Goal: Task Accomplishment & Management: Use online tool/utility

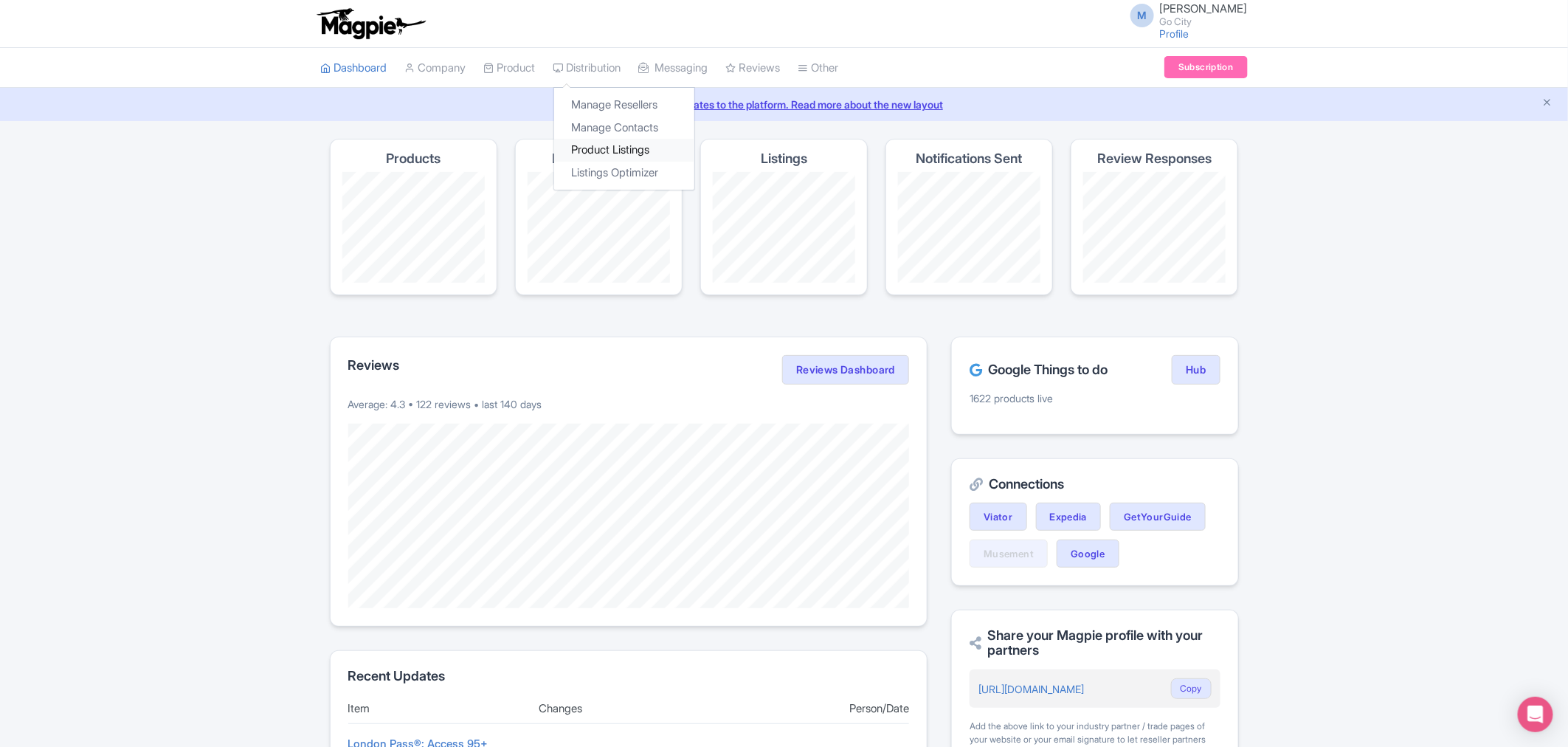
click at [644, 156] on link "Product Listings" at bounding box center [624, 150] width 140 height 23
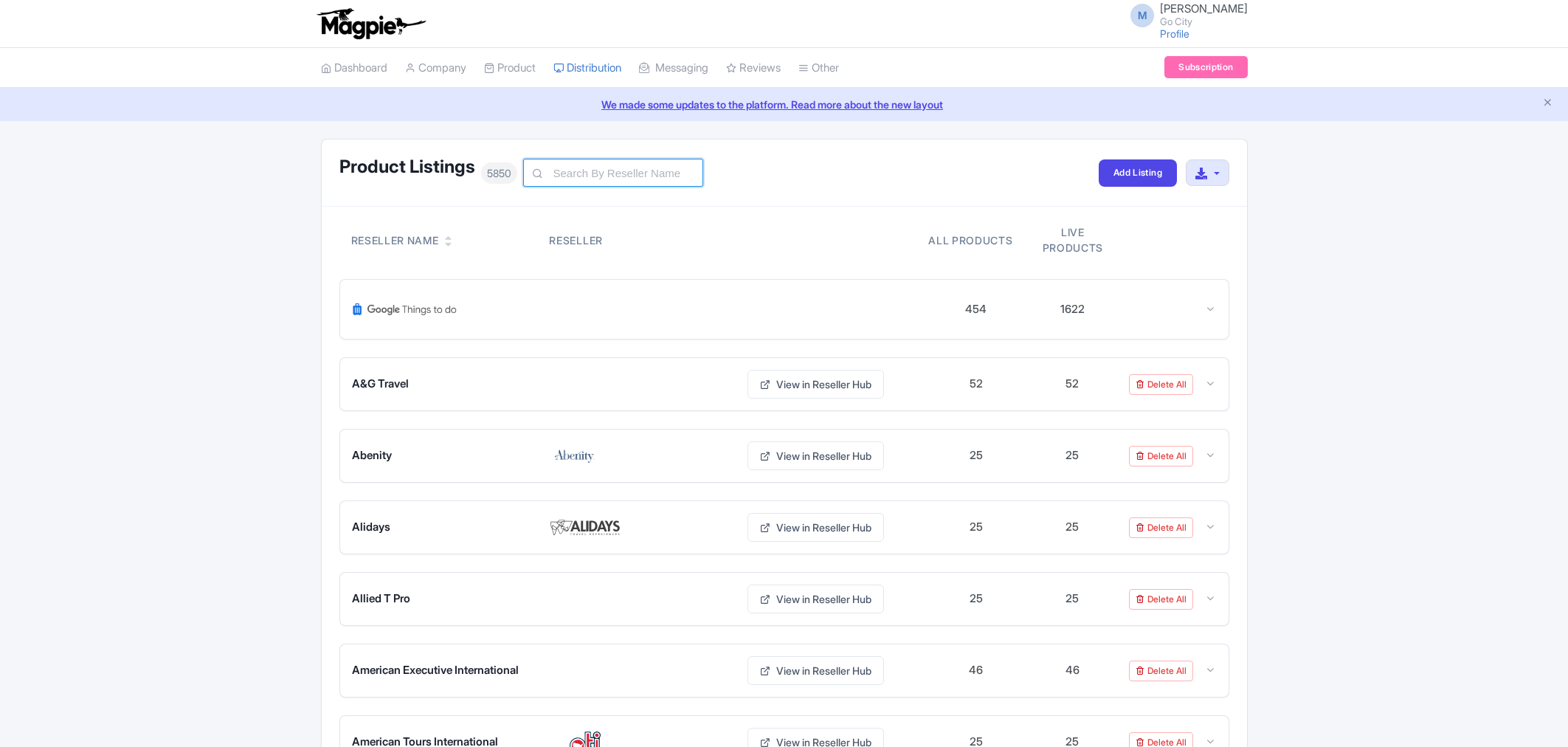
click at [585, 175] on input "text" at bounding box center [613, 172] width 180 height 28
type input "e"
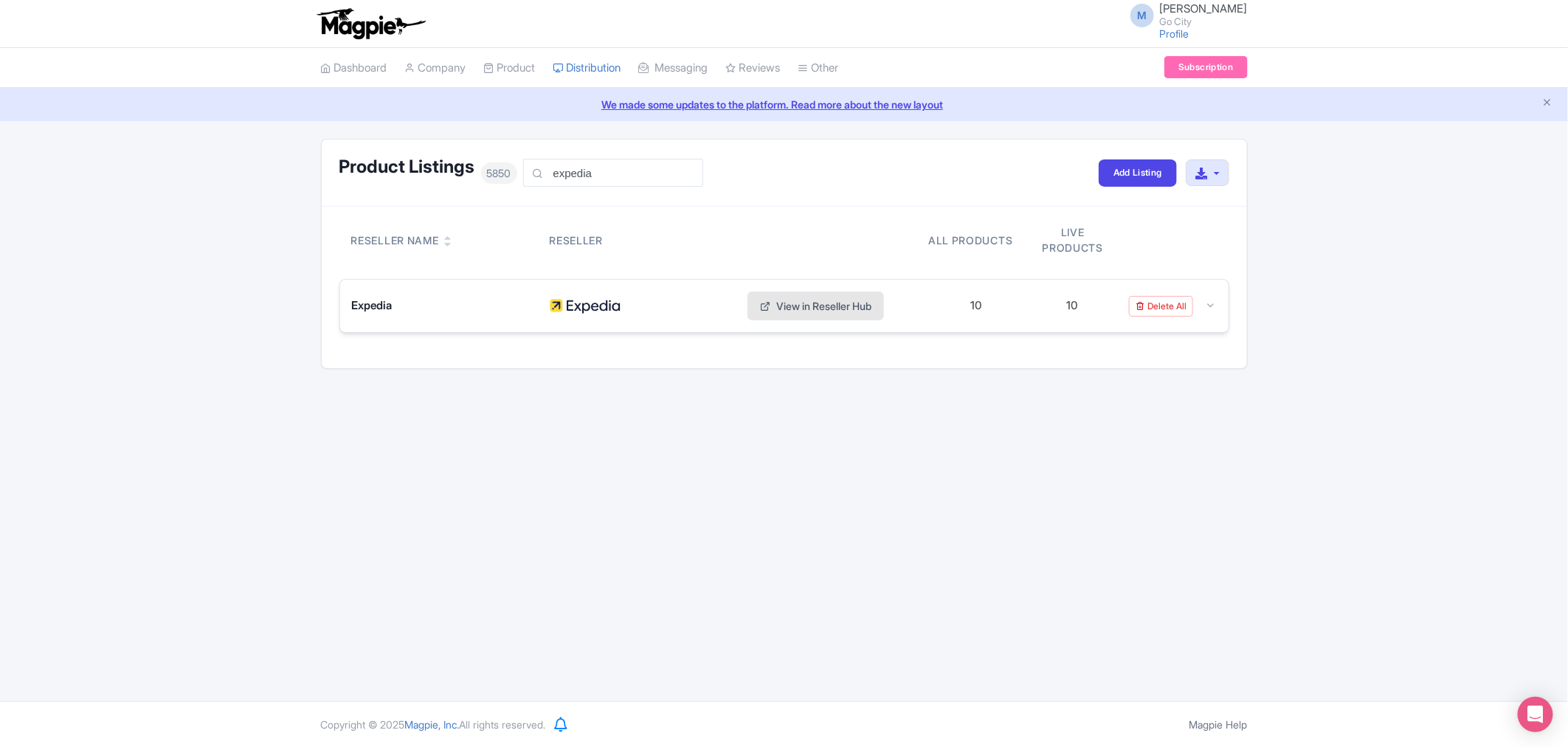
click at [813, 307] on link "View in Reseller Hub" at bounding box center [816, 306] width 136 height 29
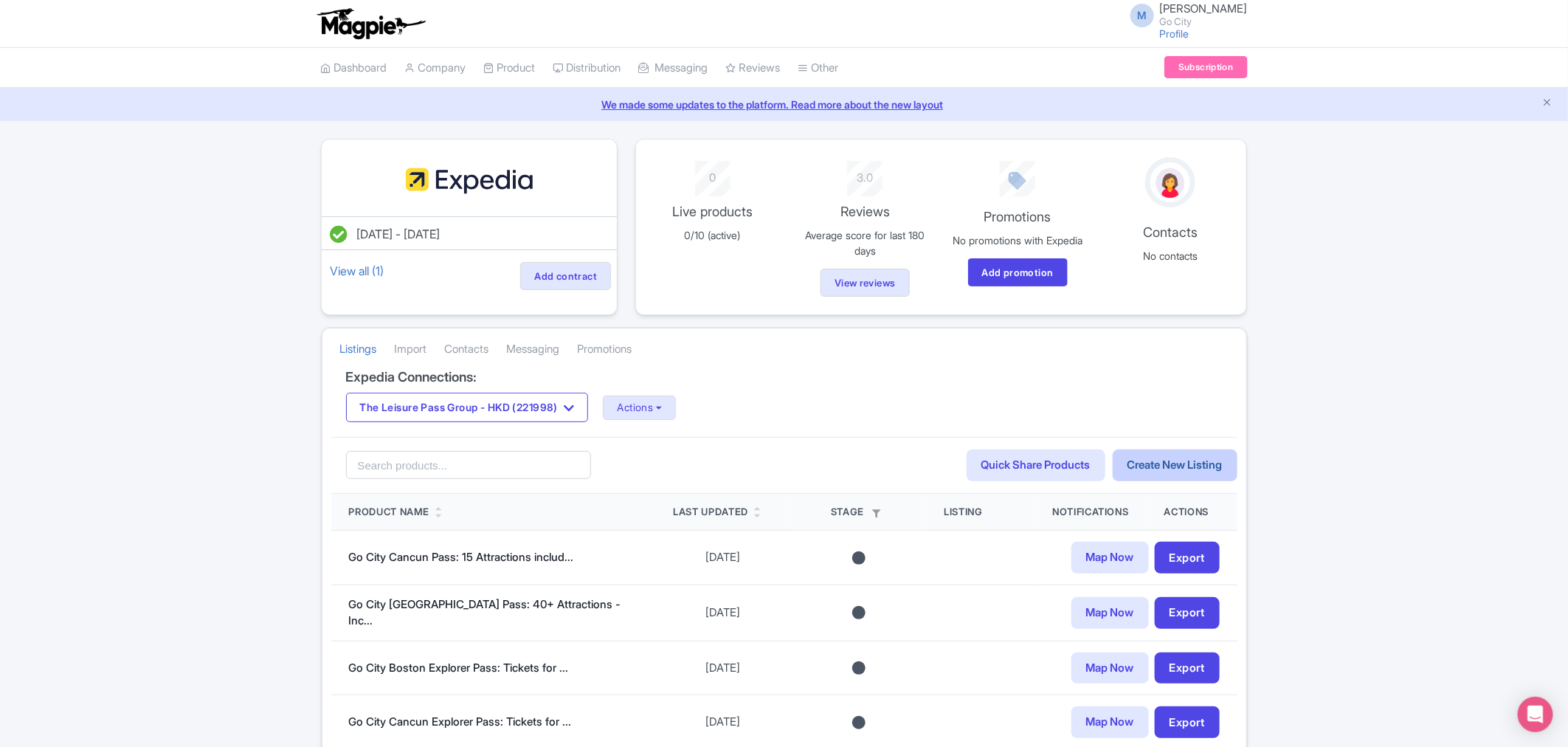
click at [1185, 471] on link "Create New Listing" at bounding box center [1175, 465] width 125 height 32
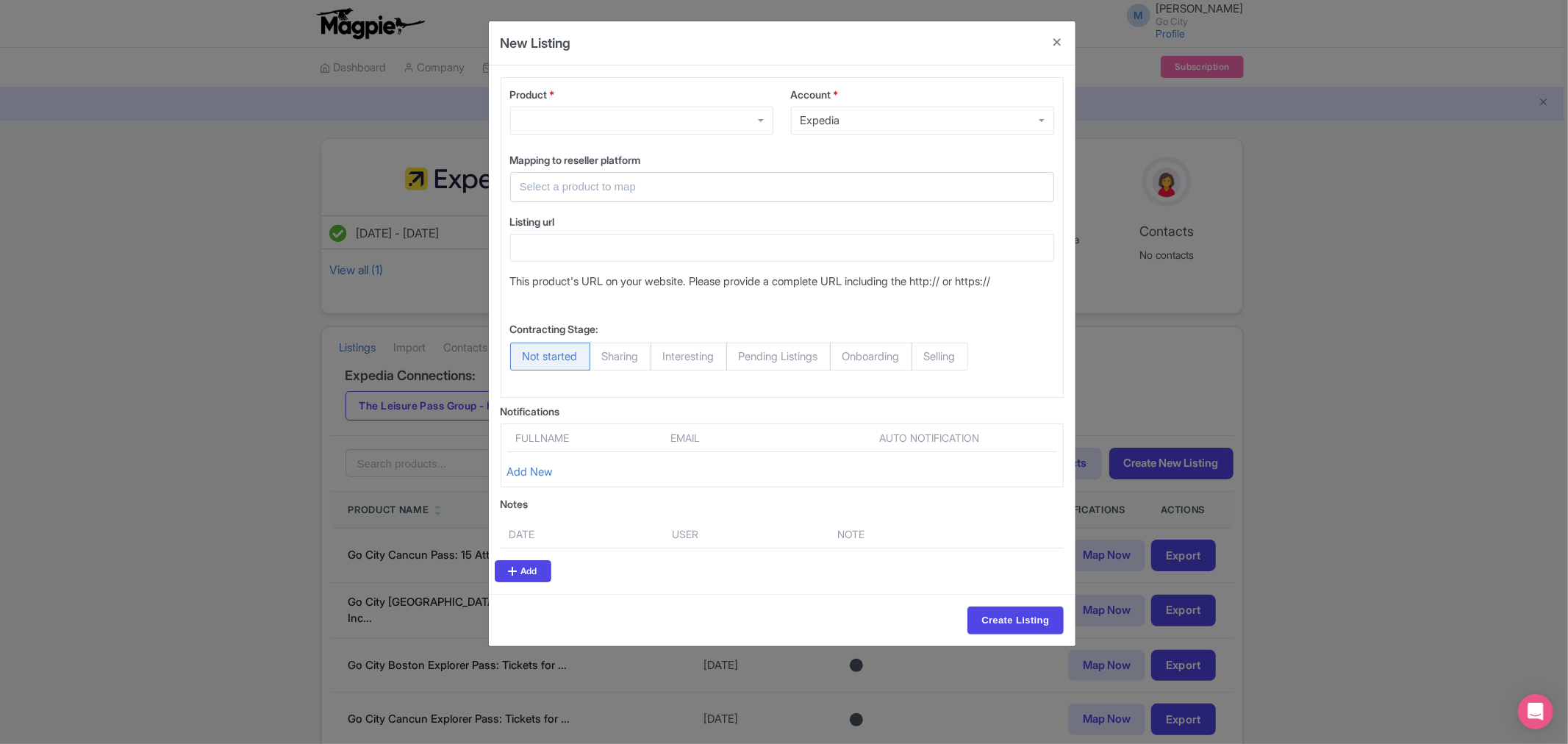
click at [550, 115] on div at bounding box center [642, 120] width 263 height 28
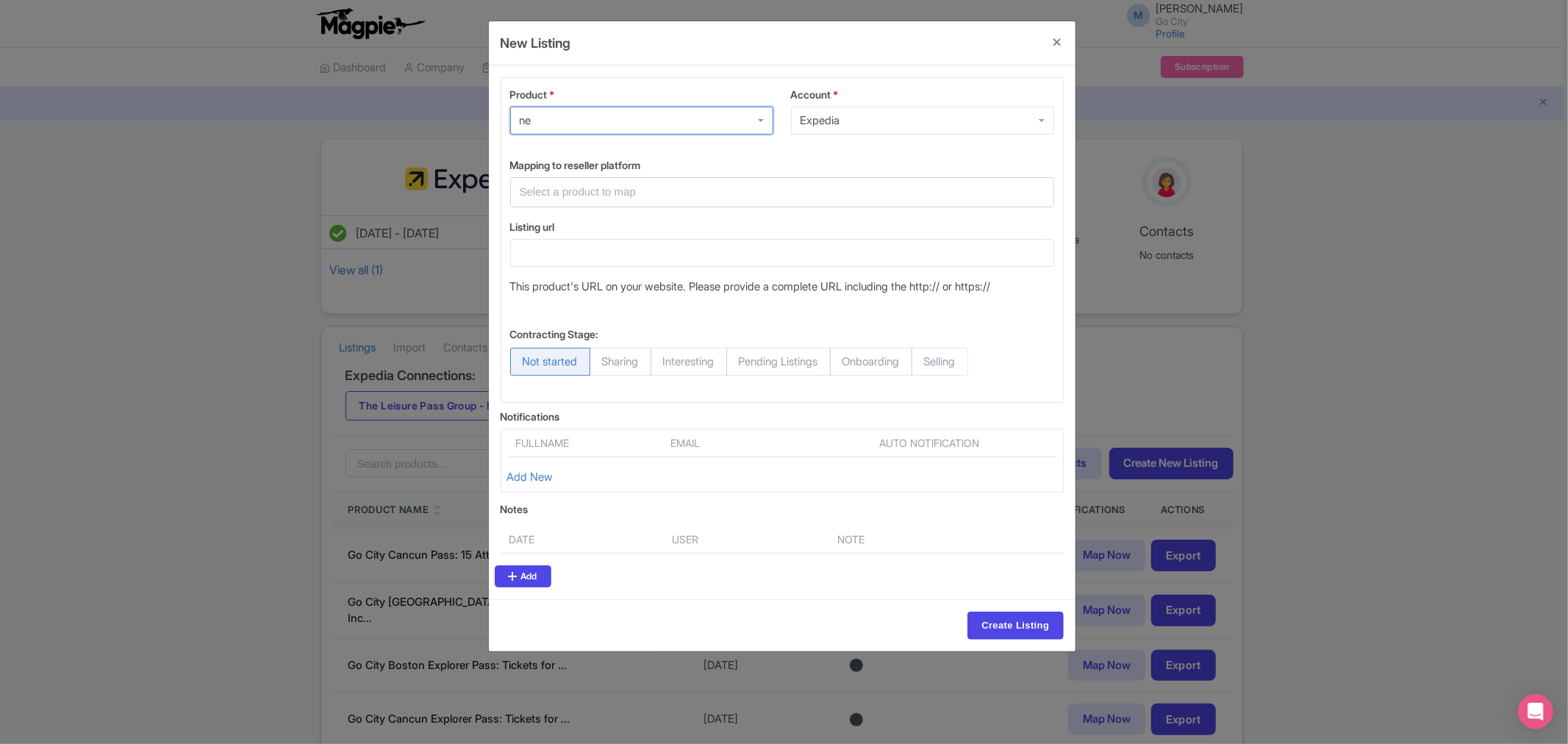
type input "n"
type input "e"
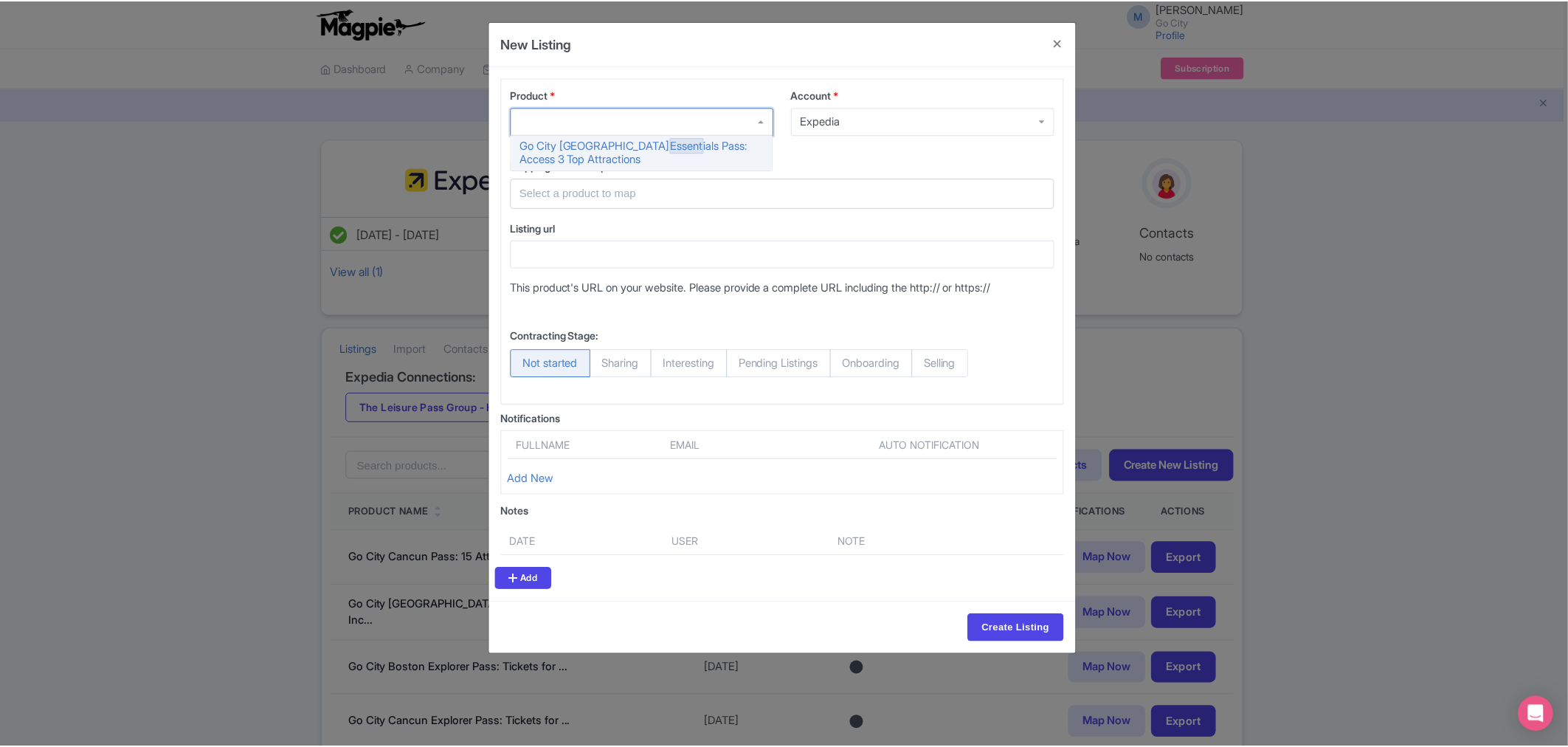
scroll to position [371, 0]
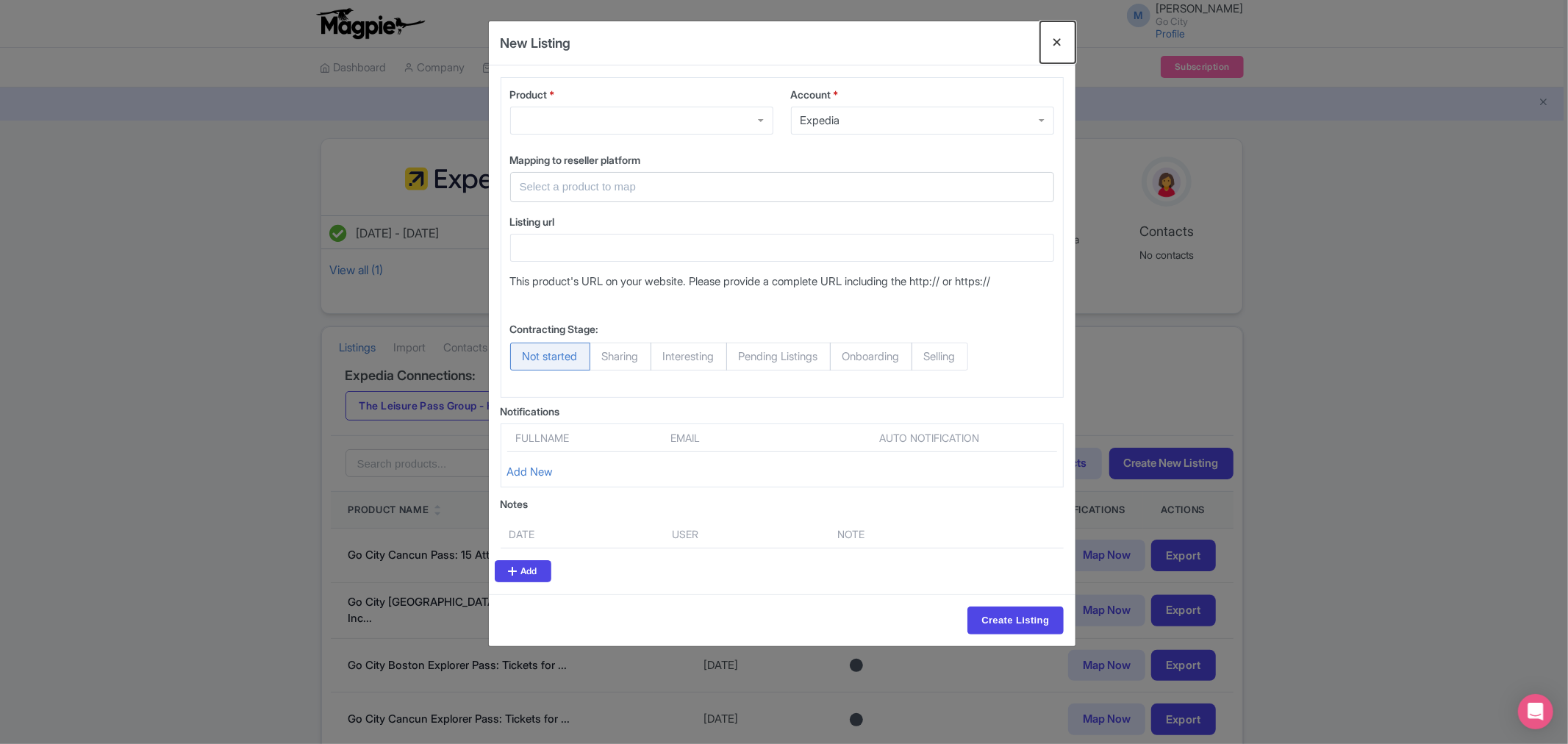
click at [1063, 41] on button "Close" at bounding box center [1058, 42] width 35 height 42
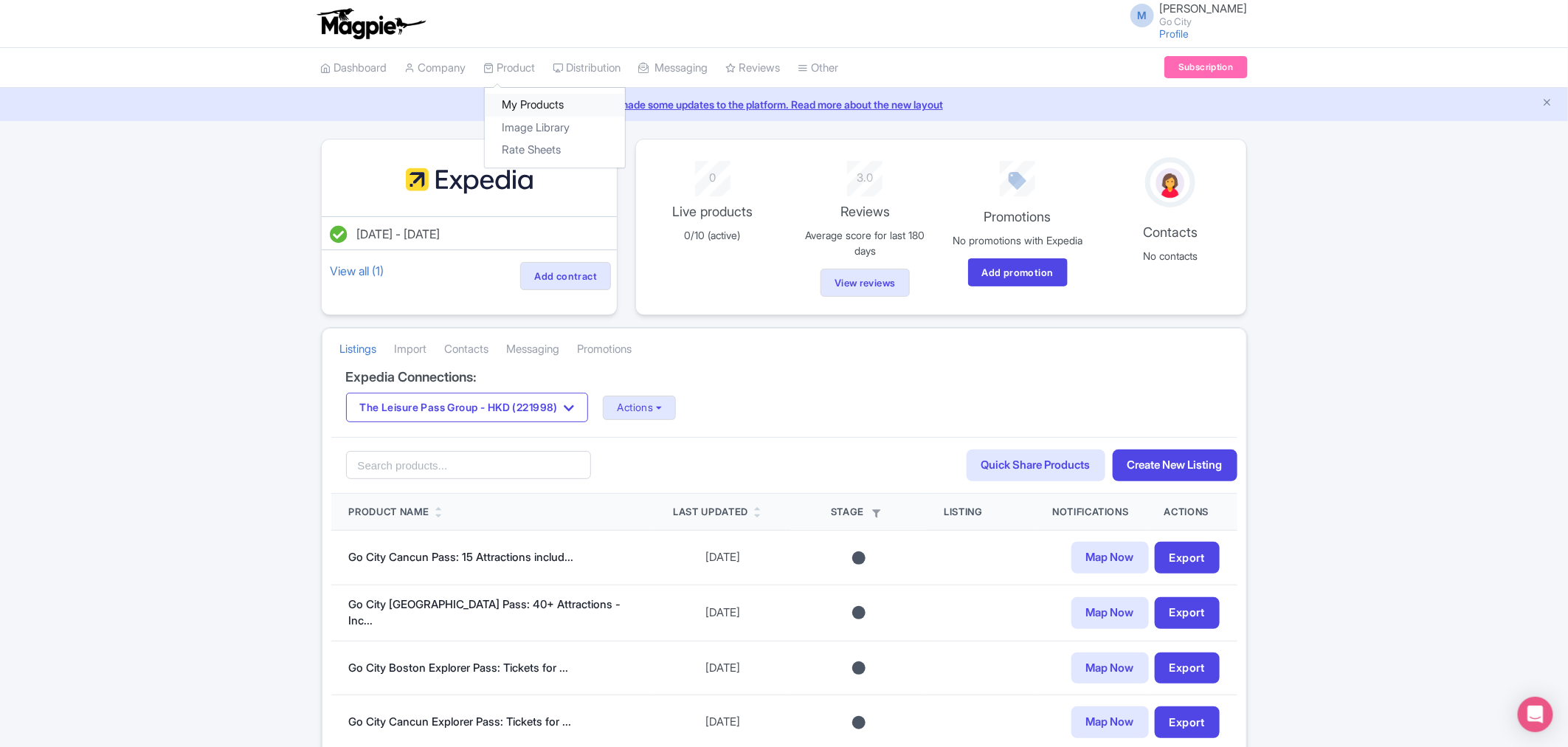
click at [536, 107] on link "My Products" at bounding box center [554, 105] width 140 height 23
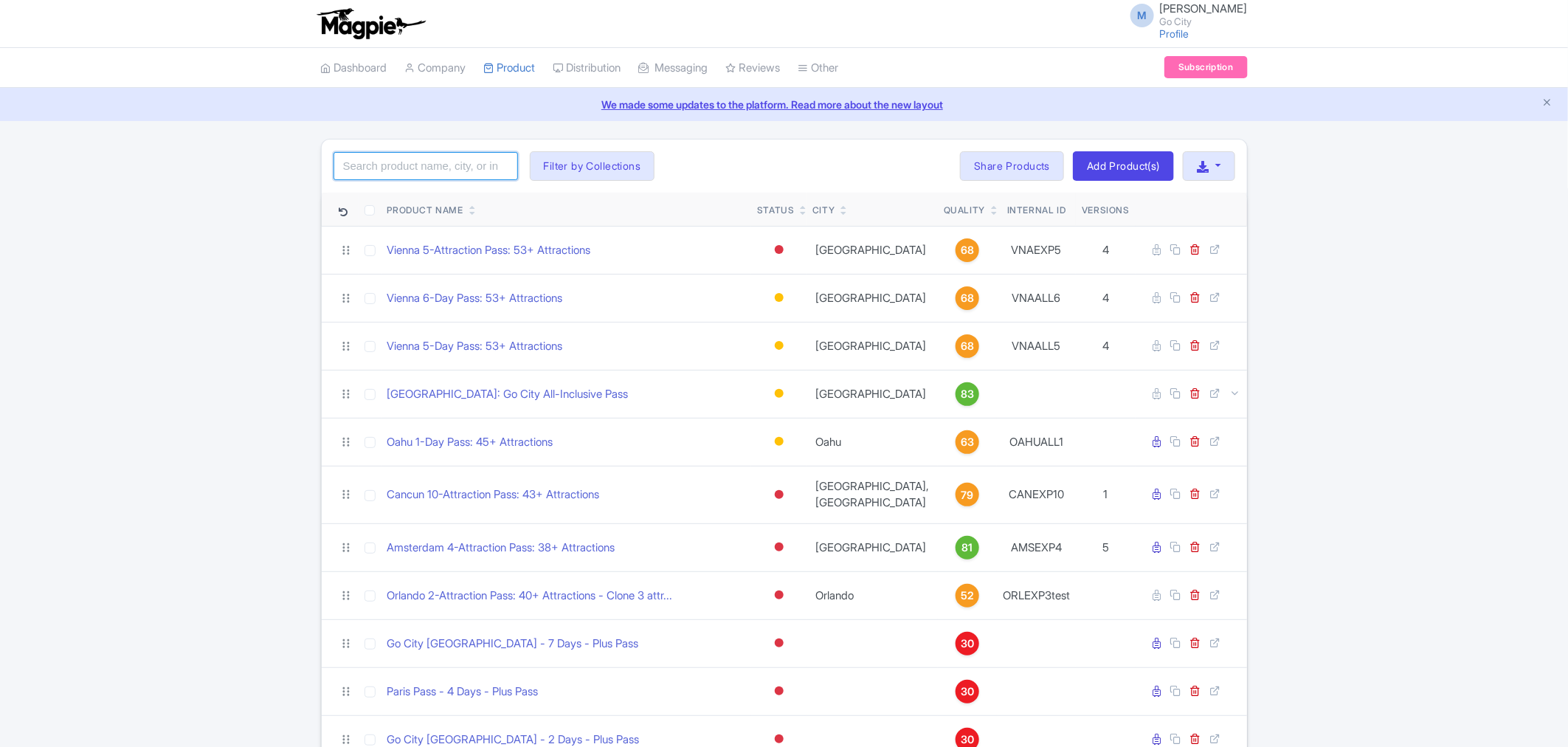
click at [458, 158] on input "search" at bounding box center [425, 166] width 184 height 28
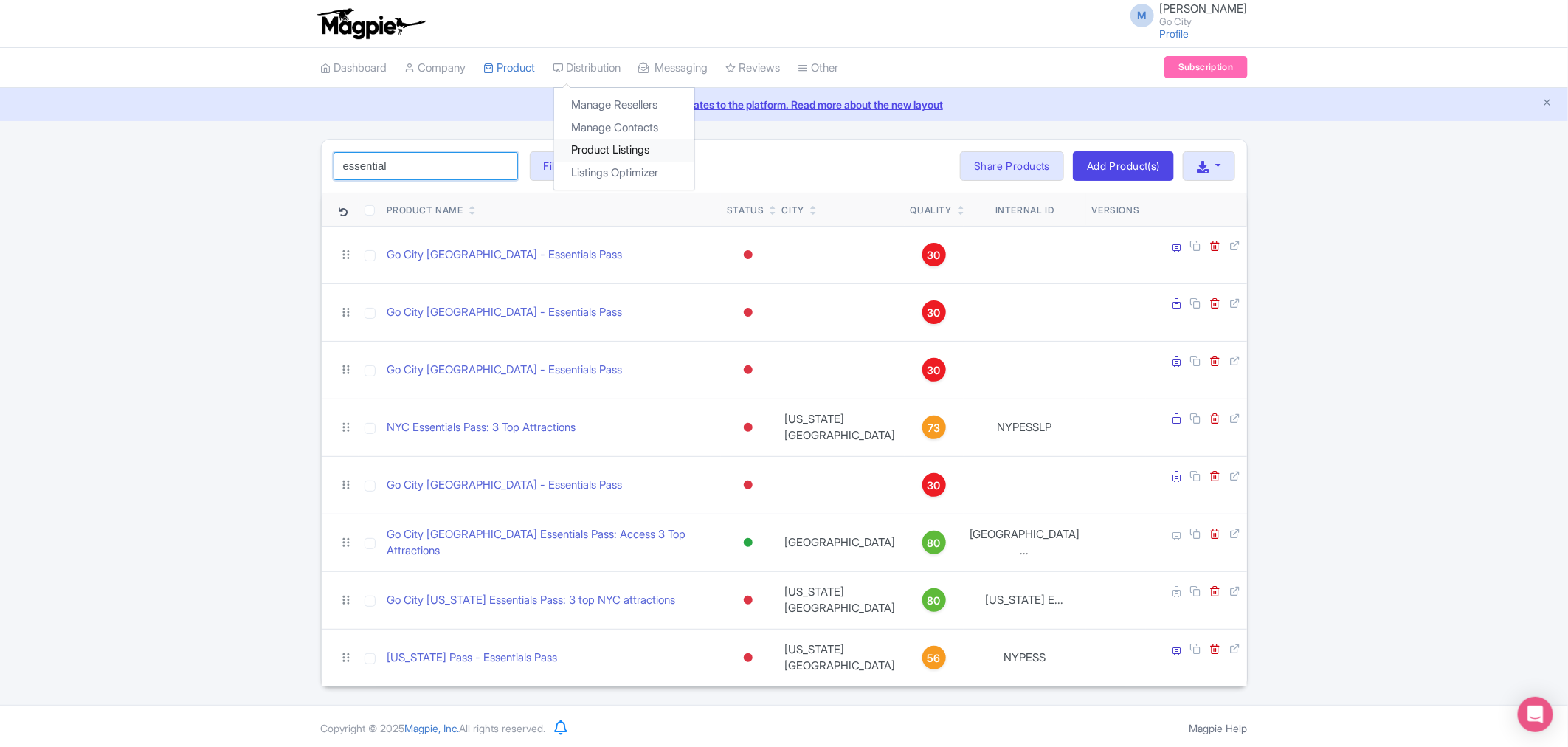
type input "essential"
click at [621, 152] on link "Product Listings" at bounding box center [624, 150] width 140 height 23
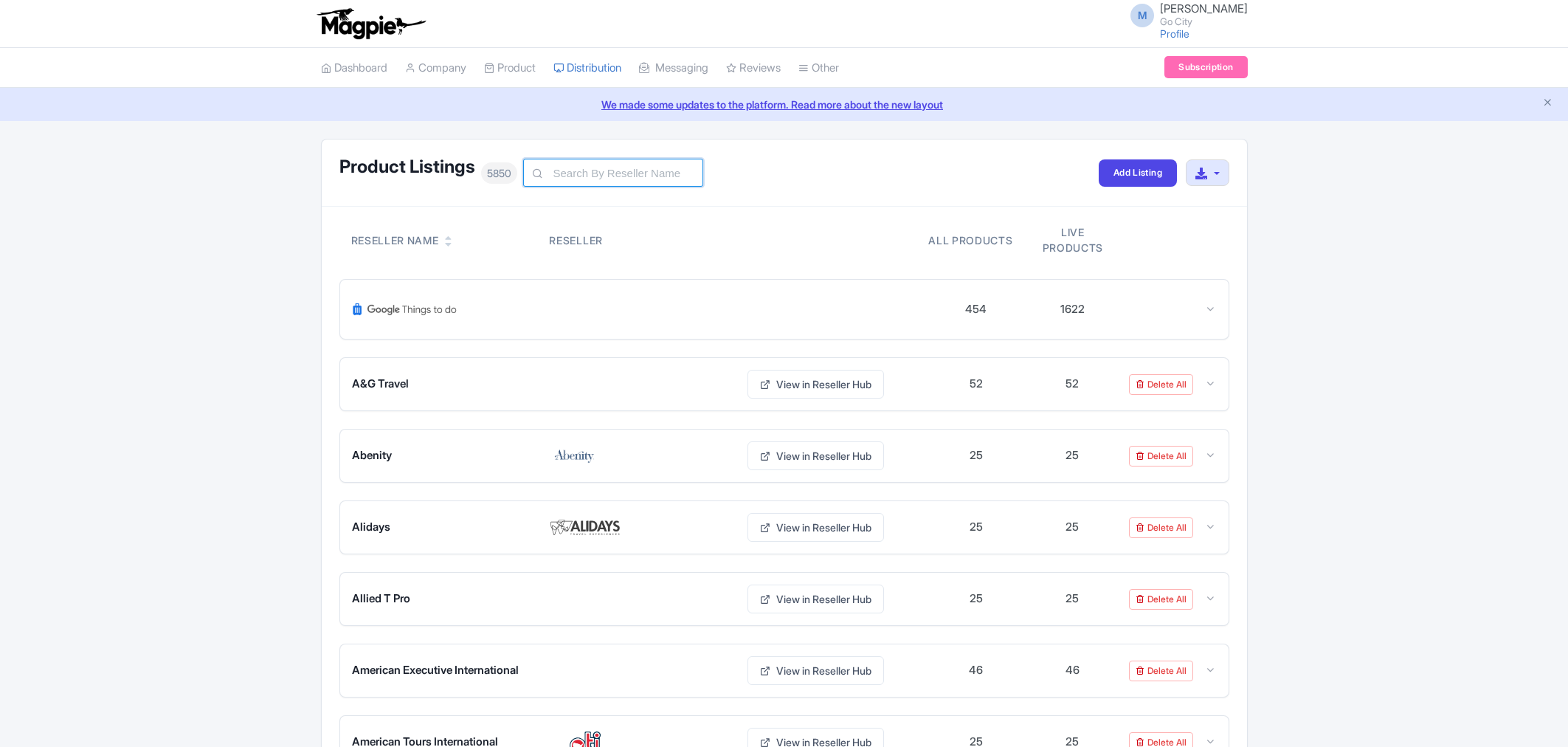
click at [613, 168] on input "text" at bounding box center [613, 172] width 180 height 28
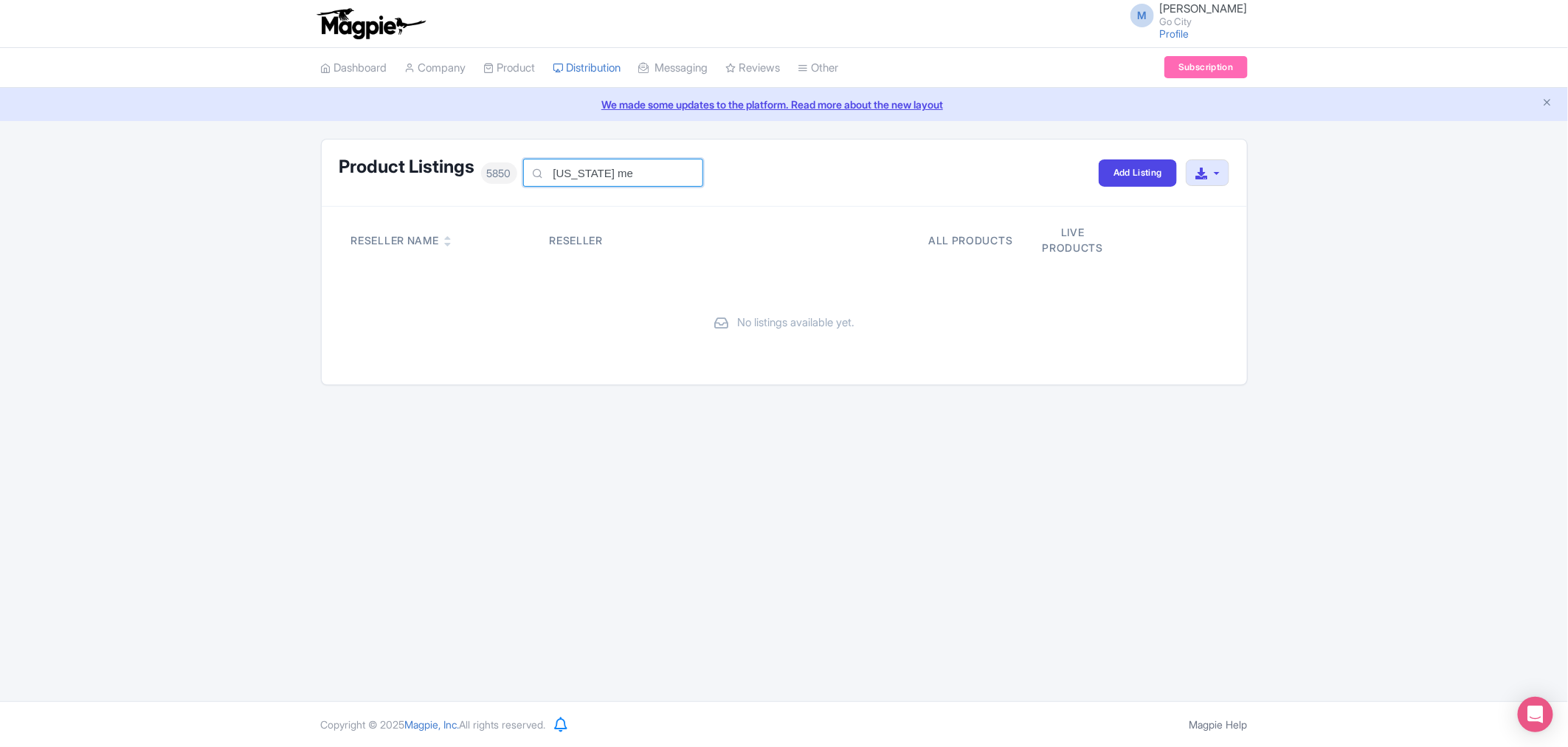
click at [629, 168] on input "new york me" at bounding box center [613, 172] width 180 height 28
click at [580, 173] on input "new york media" at bounding box center [613, 172] width 180 height 28
type input "newyork media"
drag, startPoint x: 643, startPoint y: 172, endPoint x: 416, endPoint y: 150, distance: 228.1
click at [416, 150] on div "Product Listings 5850 newyork media Add Listing Download All Listings" at bounding box center [784, 172] width 926 height 67
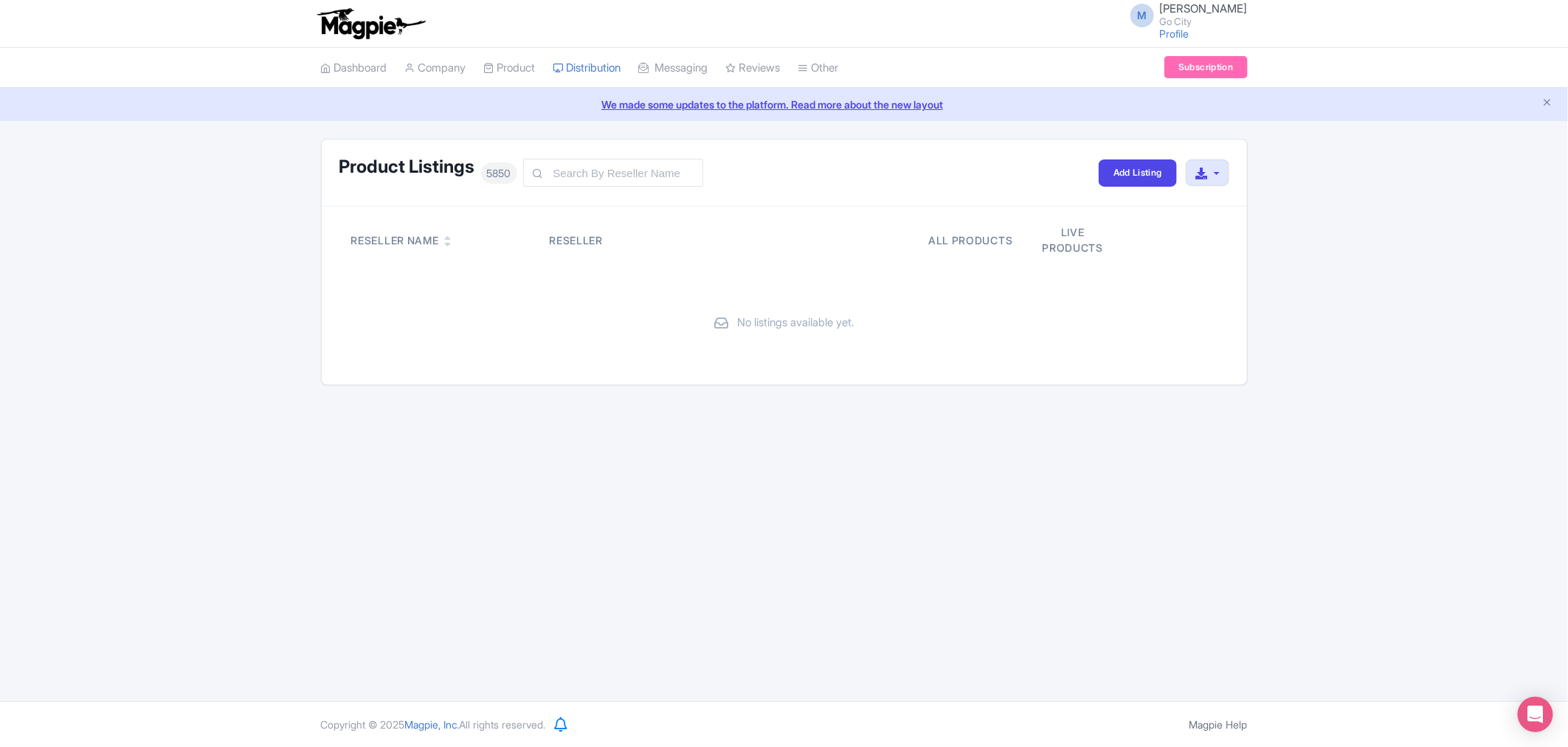
click at [347, 546] on div "M [PERSON_NAME] Go City Profile Users Settings Sign out Dashboard Company Produ…" at bounding box center [784, 350] width 1568 height 701
click at [373, 371] on div "Reseller Name Reseller All products Live products No listings available yet." at bounding box center [784, 296] width 926 height 178
click at [602, 165] on input "text" at bounding box center [613, 172] width 180 height 28
click at [347, 356] on div "No listings available yet." at bounding box center [784, 323] width 890 height 88
click at [616, 123] on link "Manage Contacts" at bounding box center [624, 128] width 140 height 23
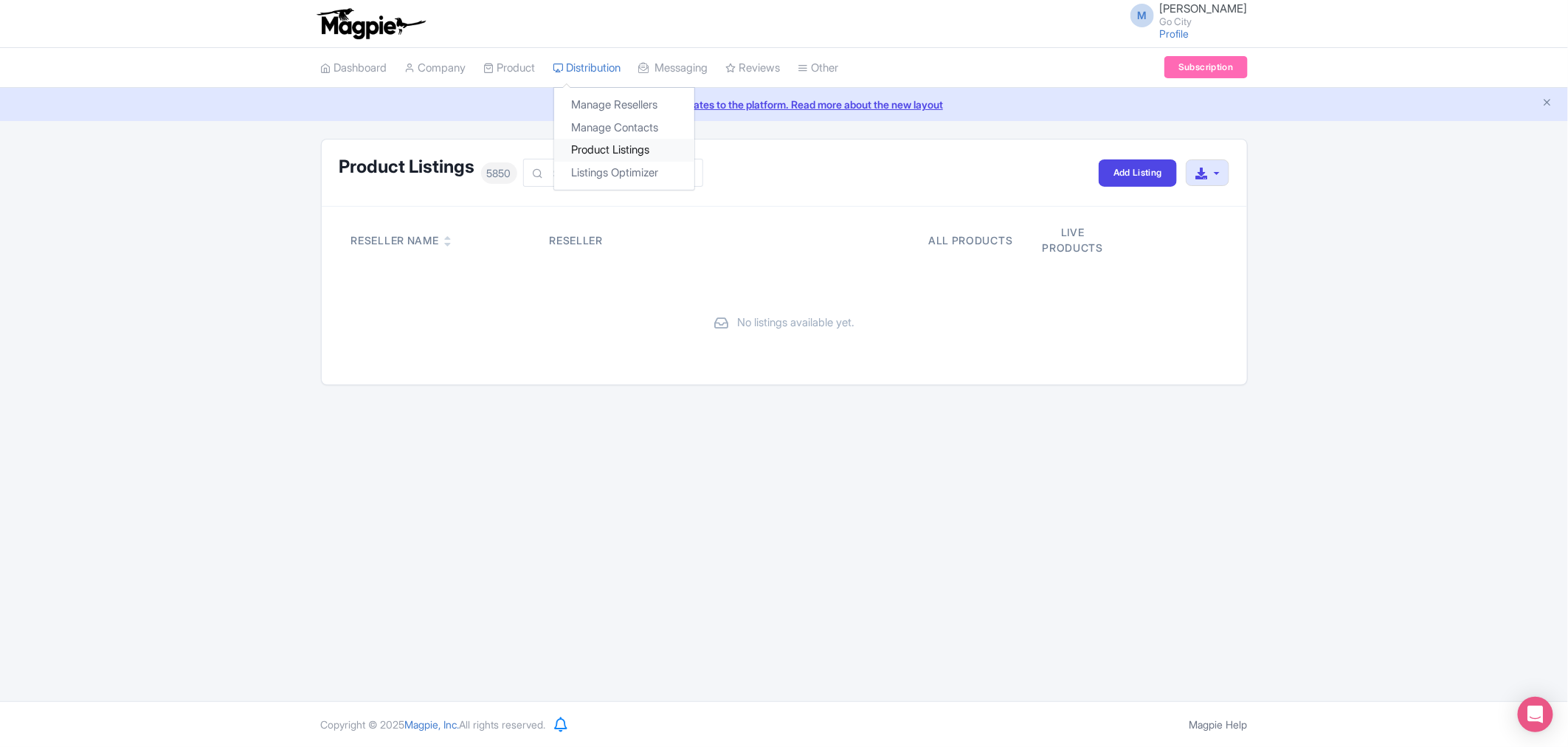
click at [611, 156] on link "Product Listings" at bounding box center [624, 150] width 140 height 23
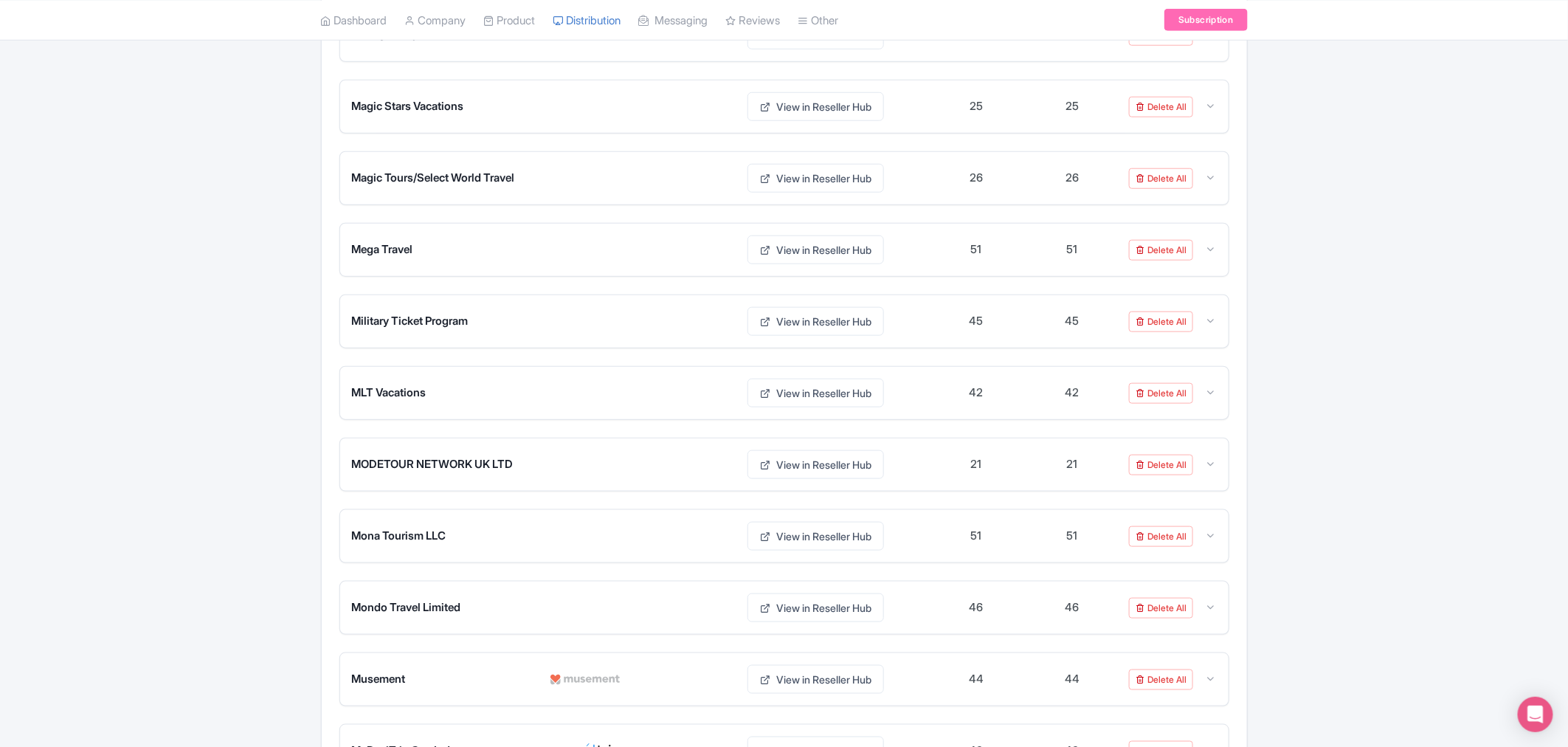
scroll to position [6805, 0]
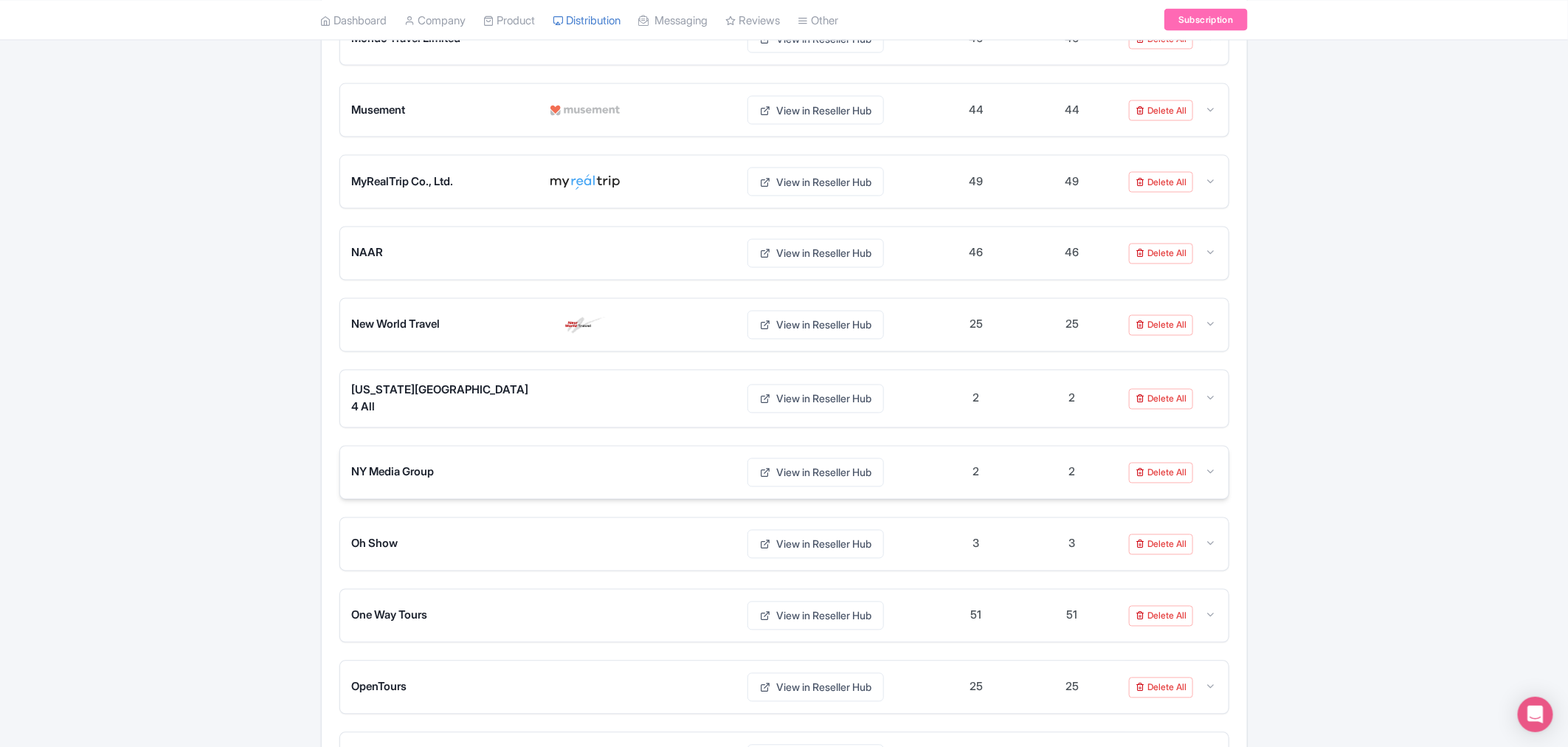
click at [404, 481] on span "NY Media Group" at bounding box center [393, 473] width 82 height 17
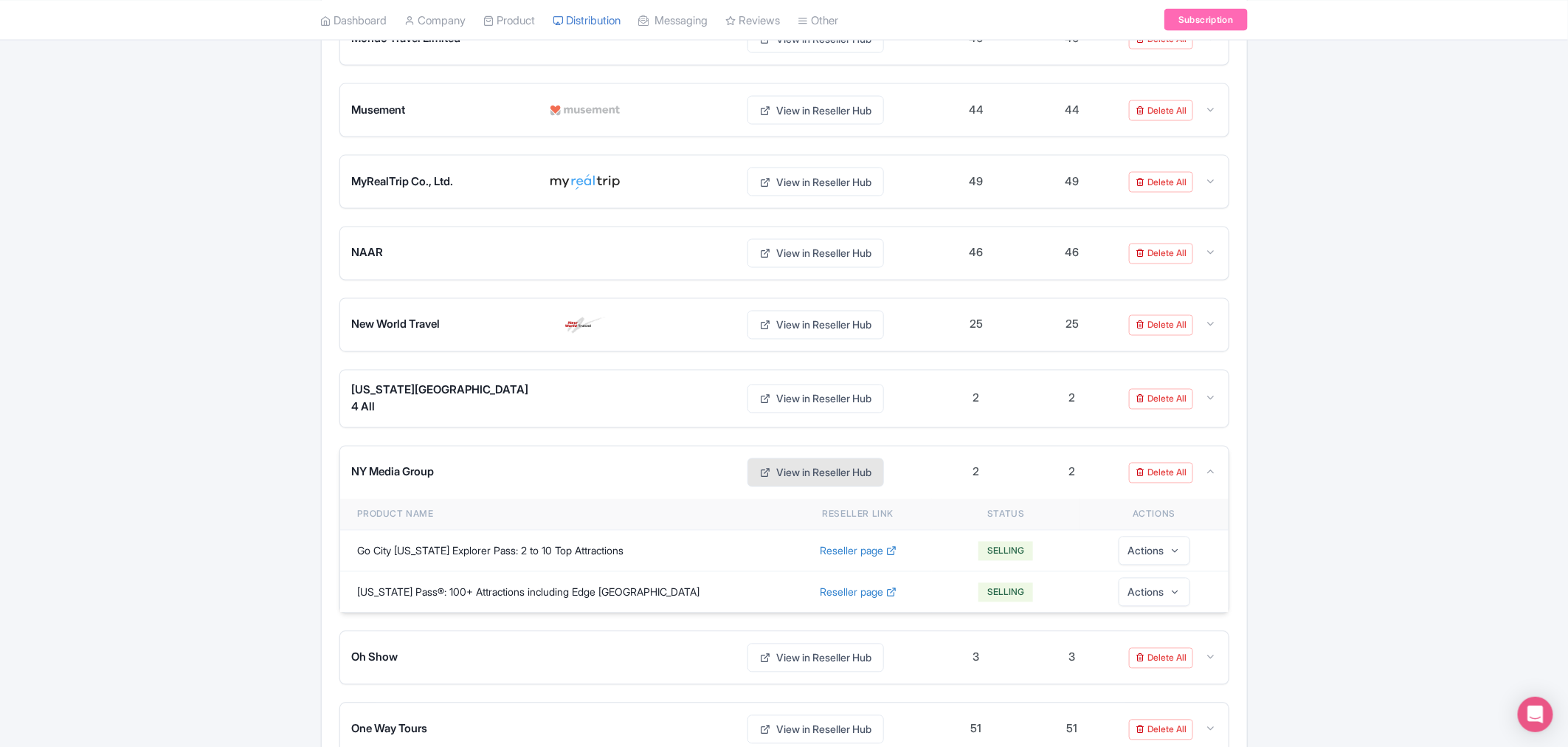
click at [853, 487] on link "View in Reseller Hub" at bounding box center [816, 472] width 136 height 29
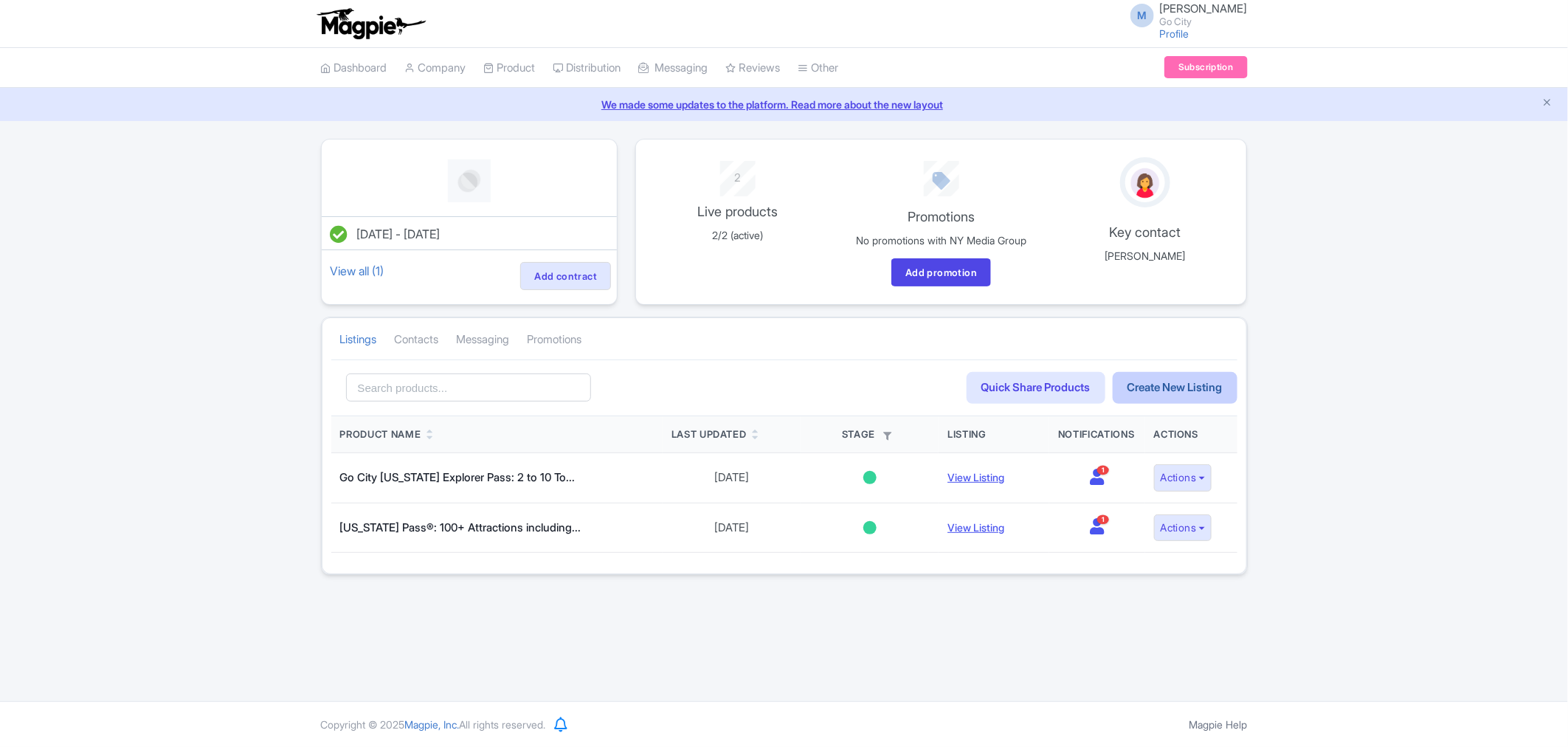
click at [1190, 386] on link "Create New Listing" at bounding box center [1175, 387] width 125 height 32
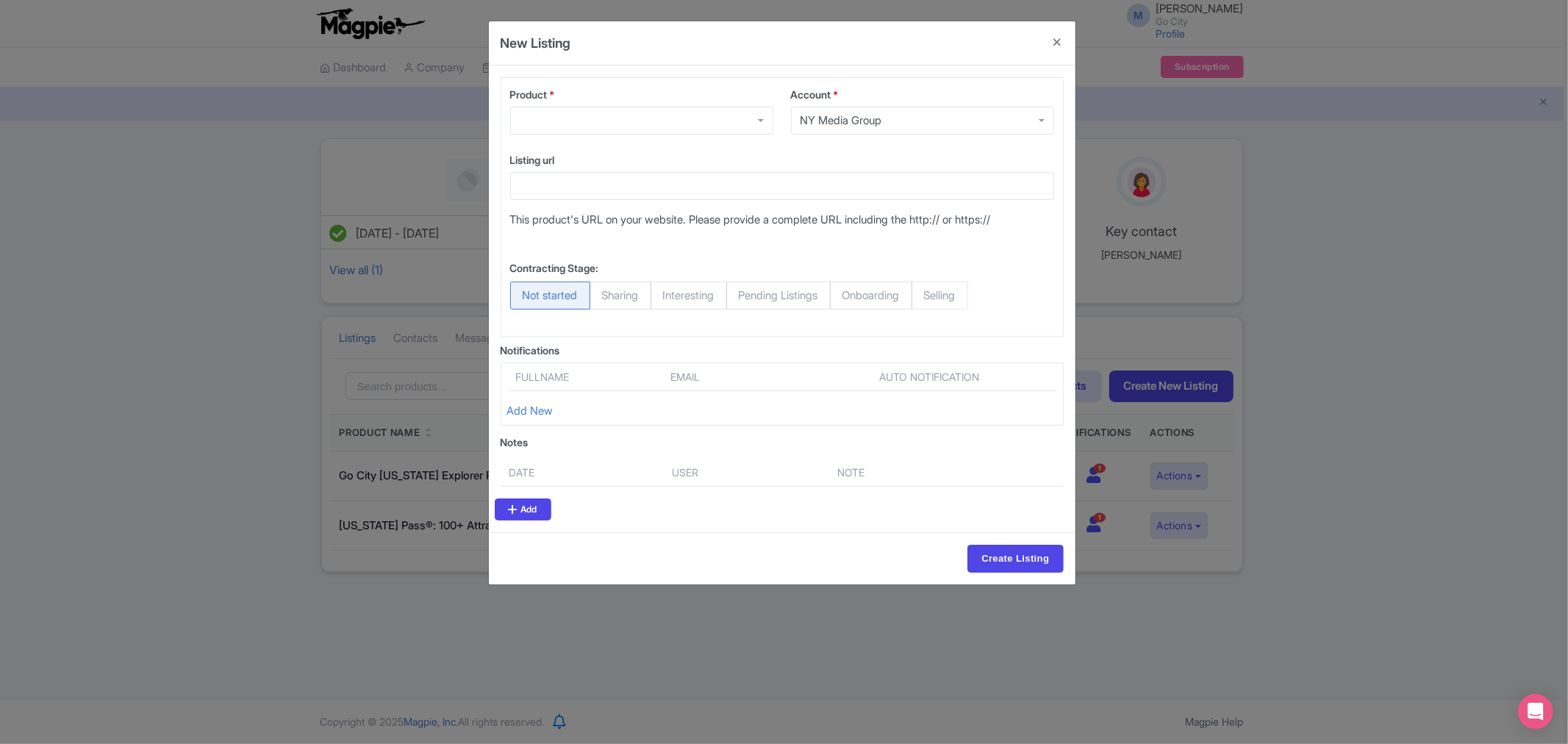
click at [673, 106] on div at bounding box center [642, 120] width 263 height 28
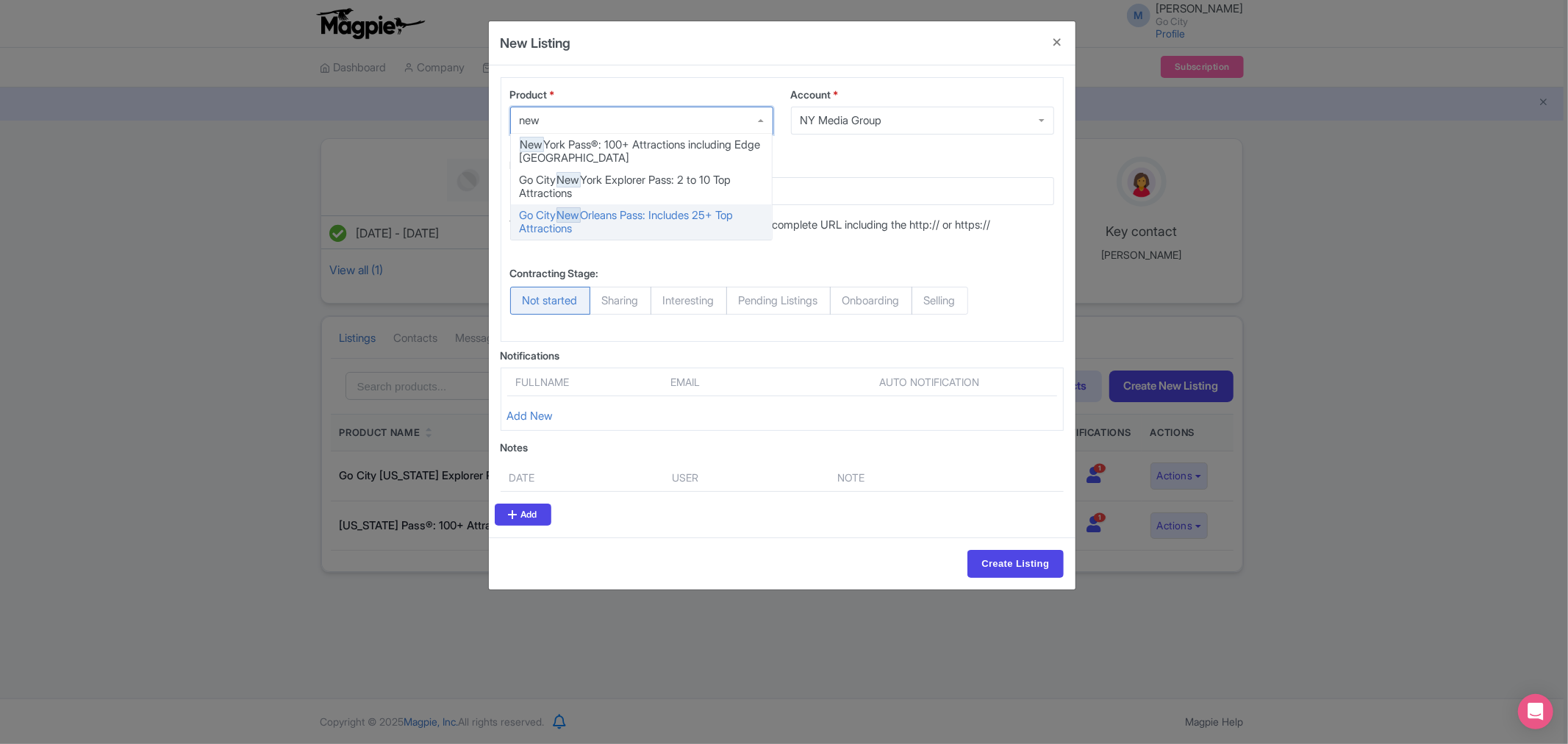
type input "new"
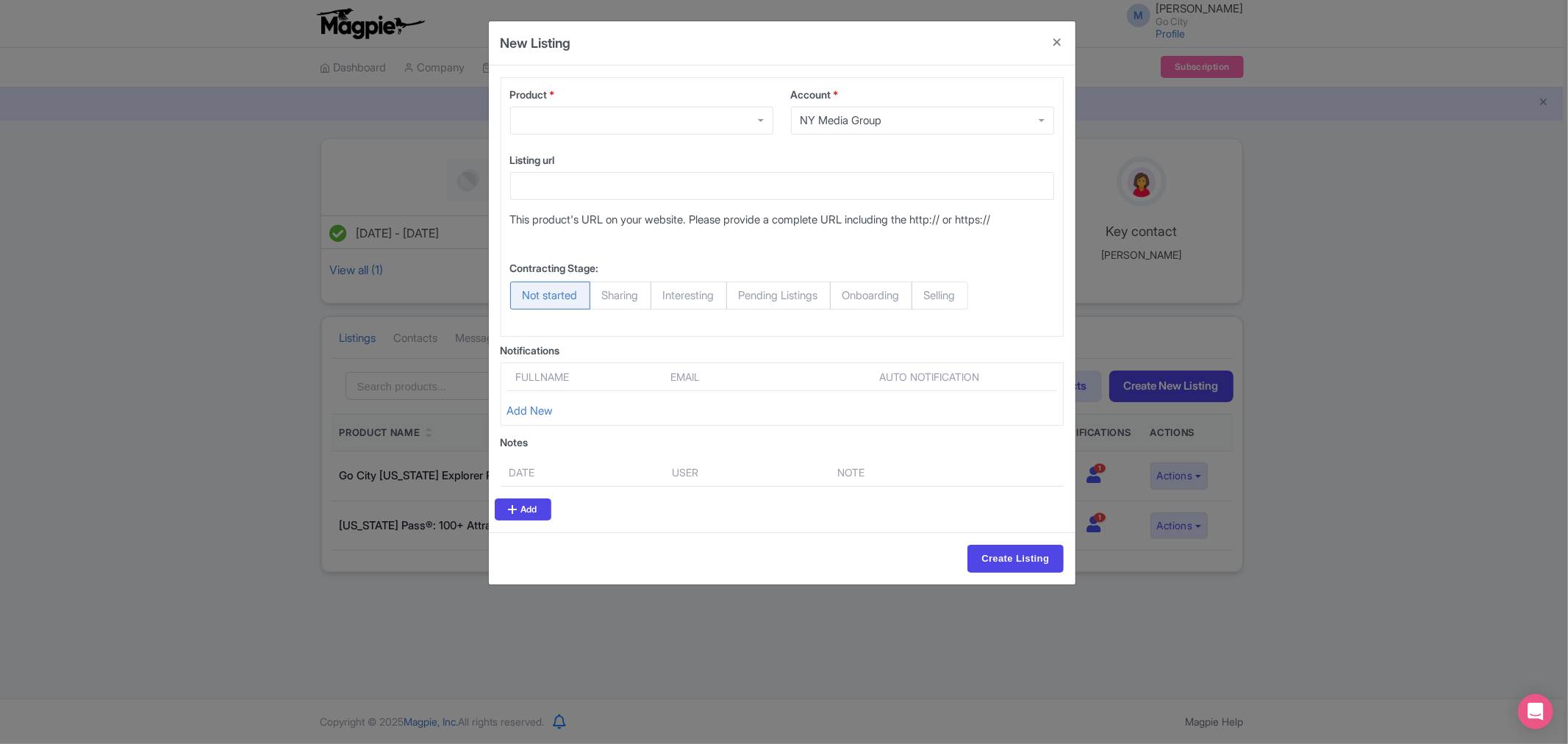
click at [614, 128] on div at bounding box center [642, 120] width 263 height 28
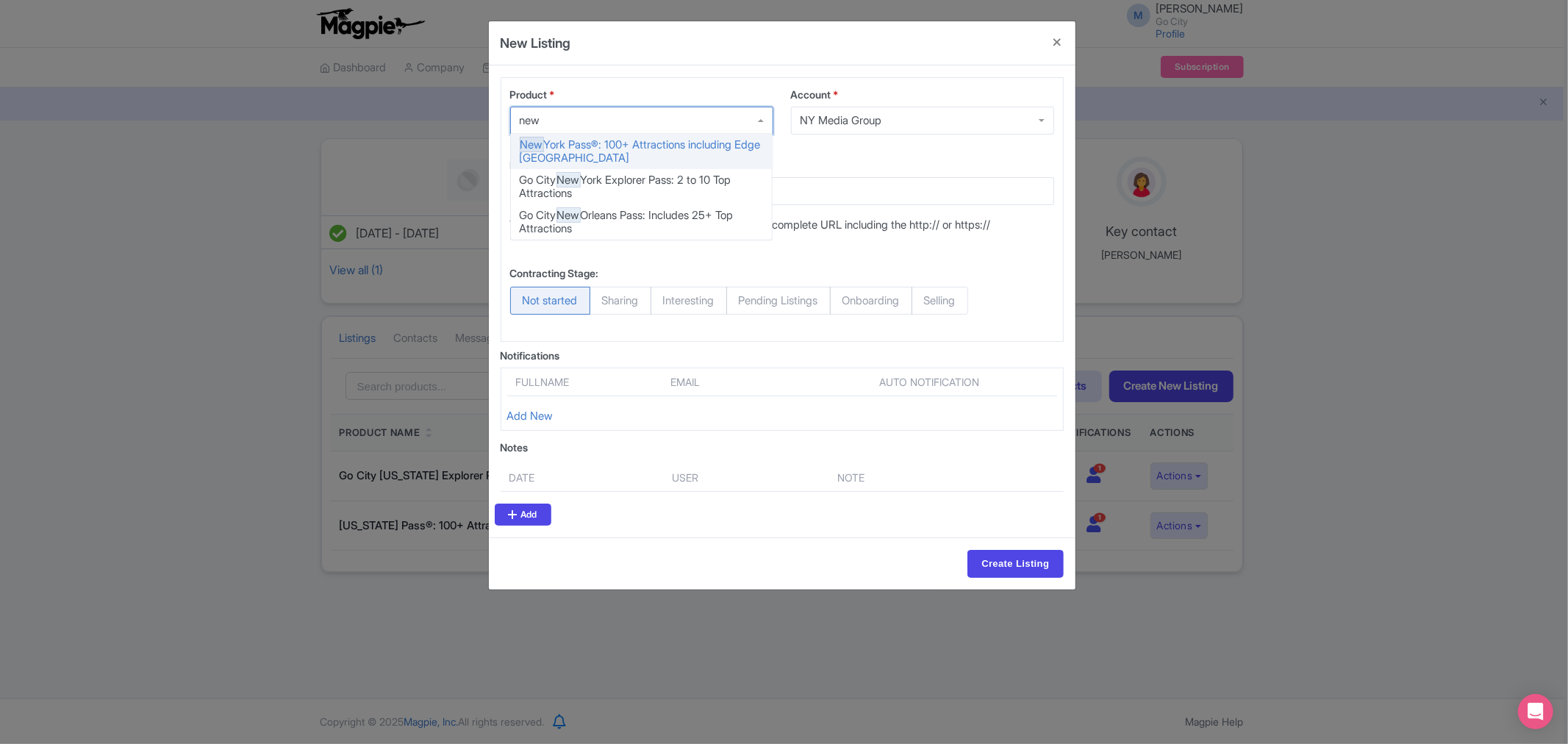
type input "new"
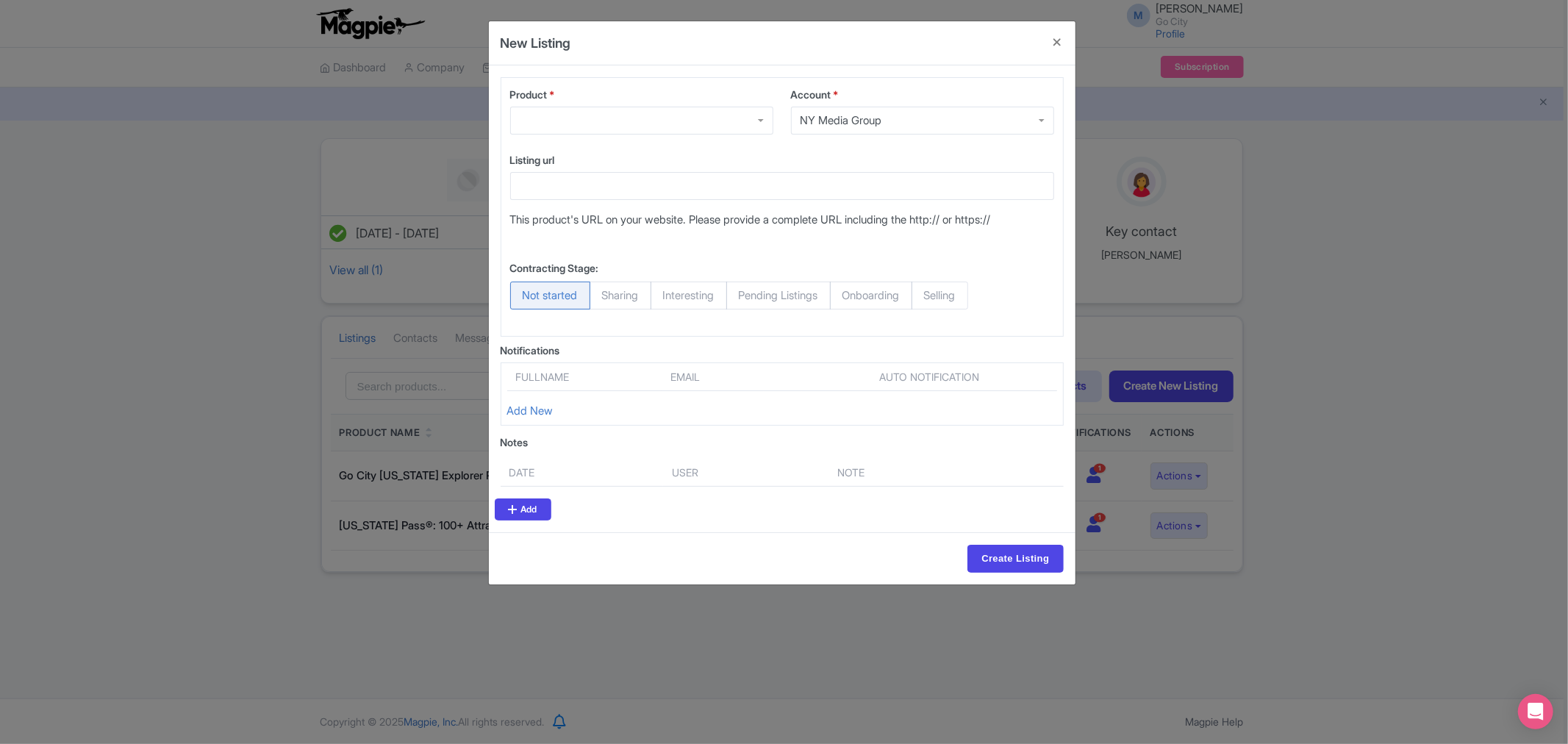
drag, startPoint x: 1492, startPoint y: 310, endPoint x: 1472, endPoint y: 347, distance: 42.1
click at [1492, 310] on div "New Listing Product * [GEOGRAPHIC_DATA] Pass: 40+ Attractions - Includes [GEOGR…" at bounding box center [784, 372] width 1568 height 744
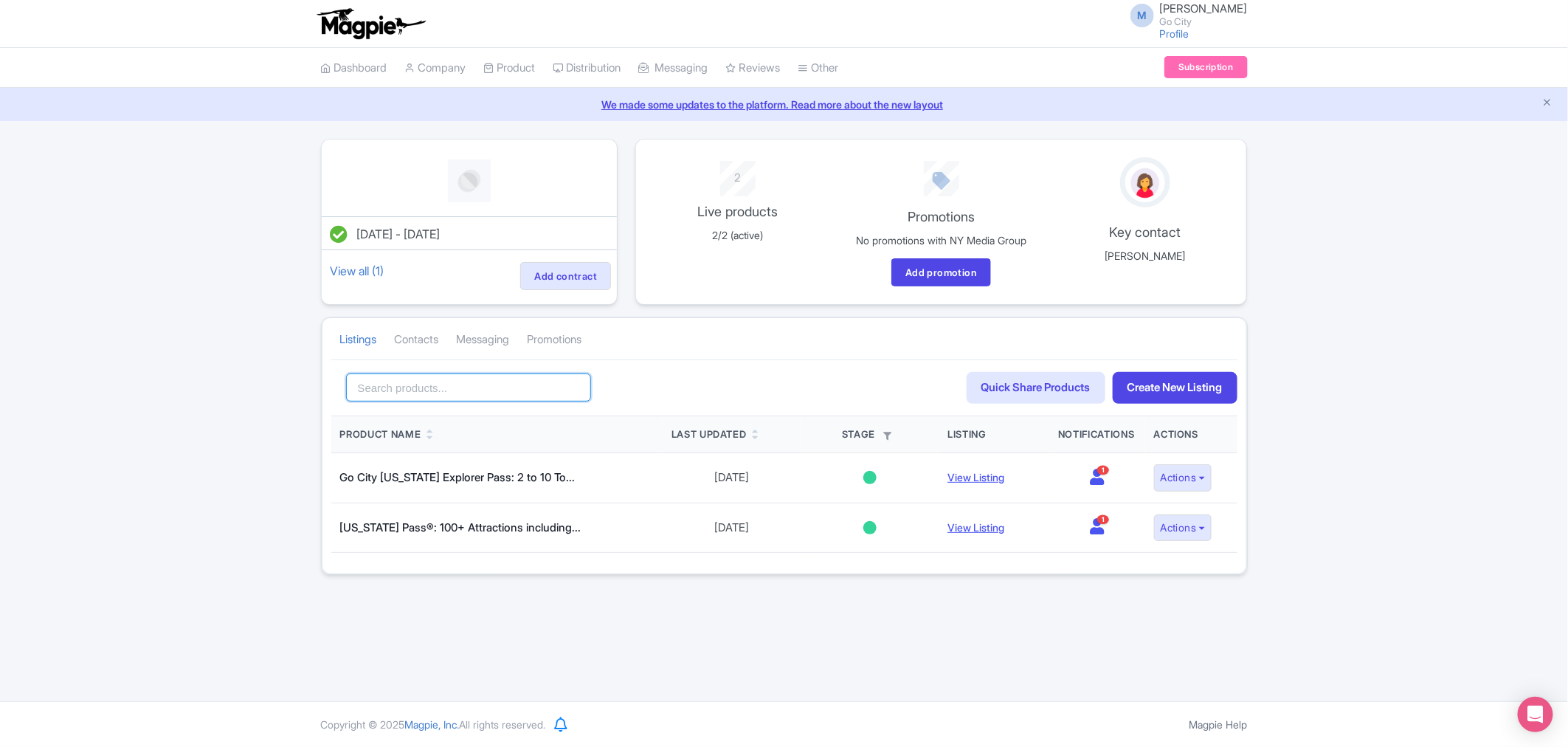
click at [462, 380] on input "search" at bounding box center [468, 387] width 246 height 28
type input "essential"
click at [1199, 385] on link "Create New Listing" at bounding box center [1175, 387] width 125 height 32
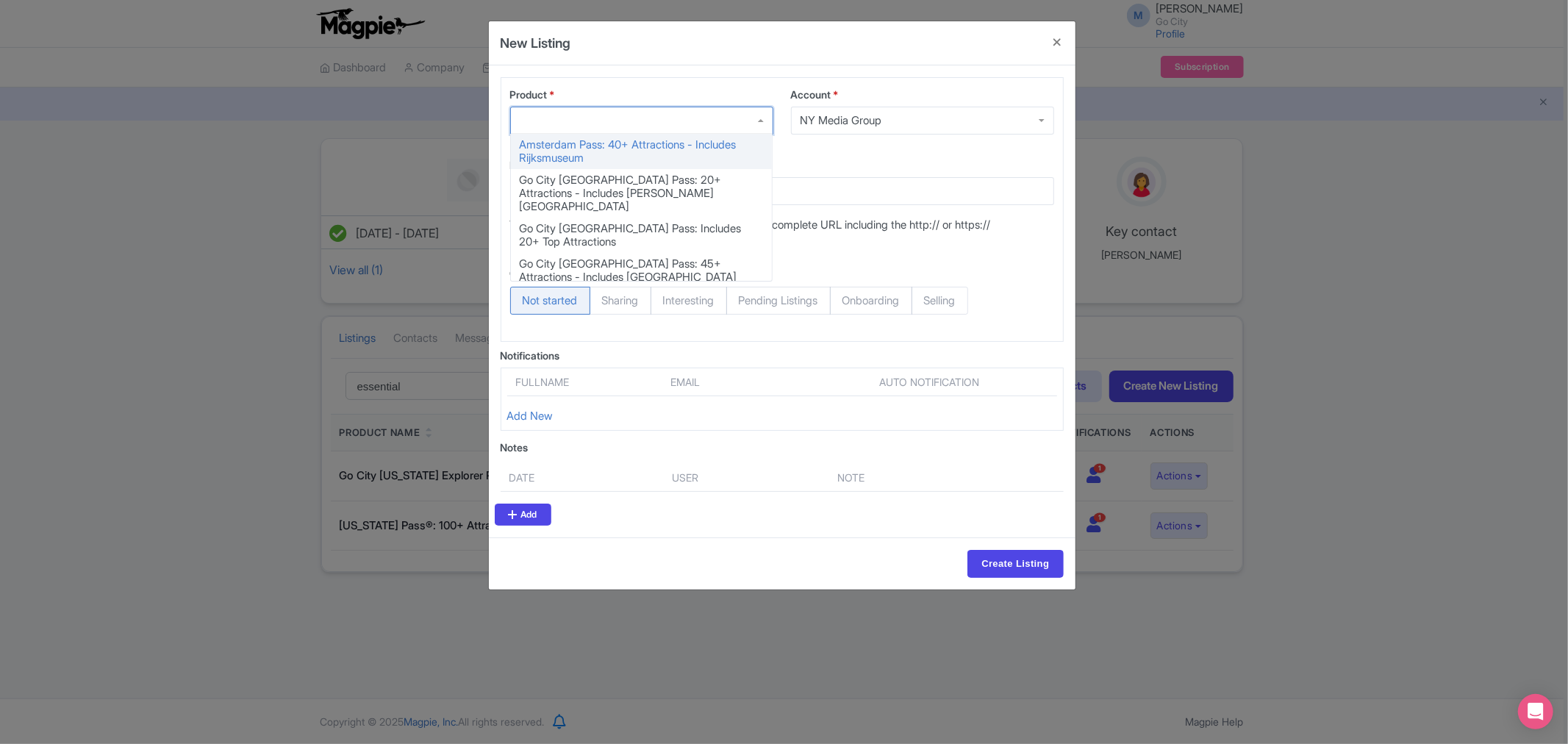
click at [598, 115] on div at bounding box center [642, 120] width 263 height 28
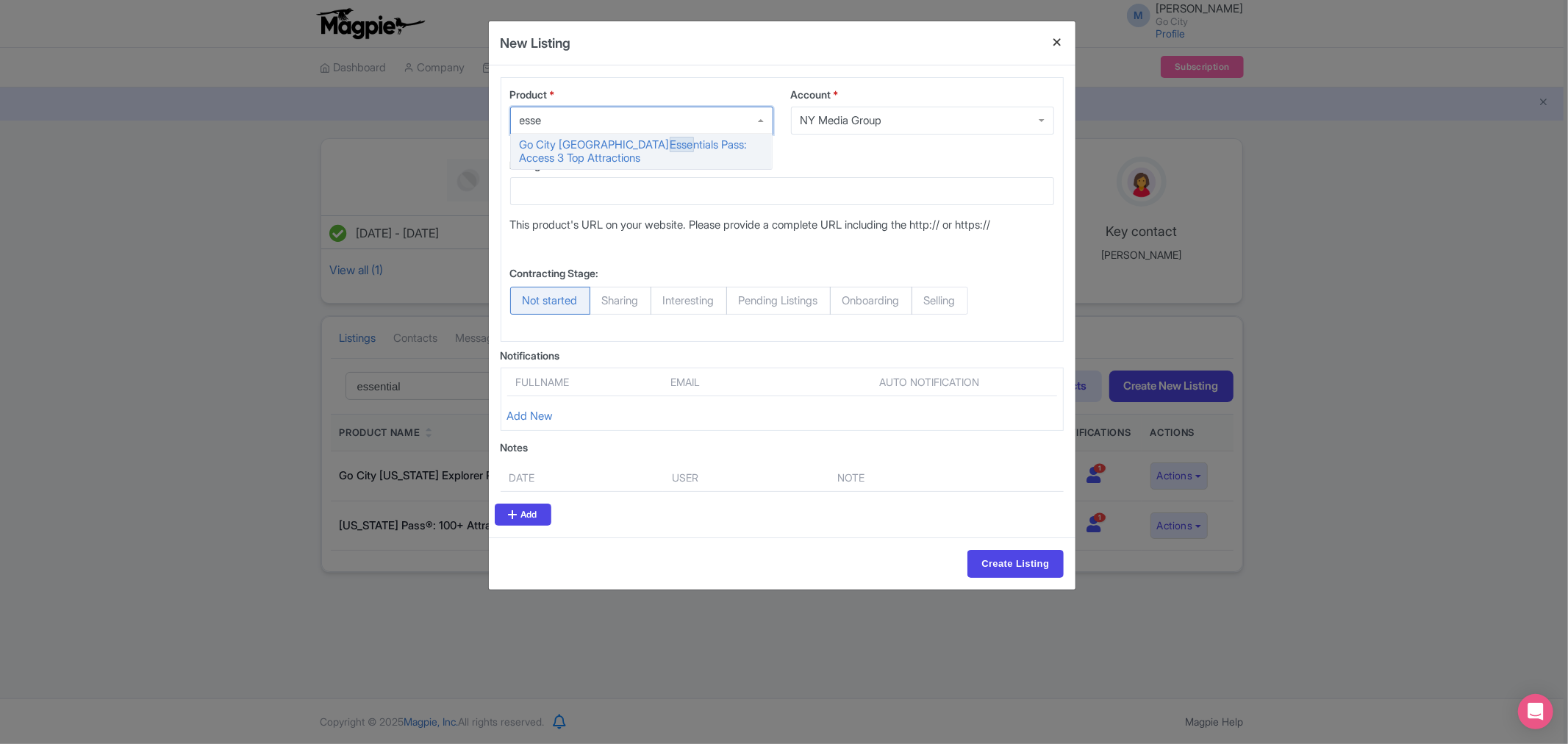
type input "esse"
click at [1062, 42] on button "Close" at bounding box center [1058, 42] width 35 height 42
